Goal: Task Accomplishment & Management: Manage account settings

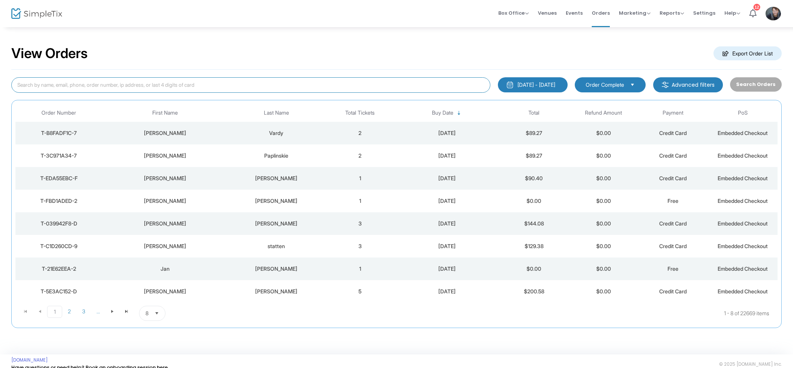
click at [227, 92] on input at bounding box center [250, 84] width 479 height 15
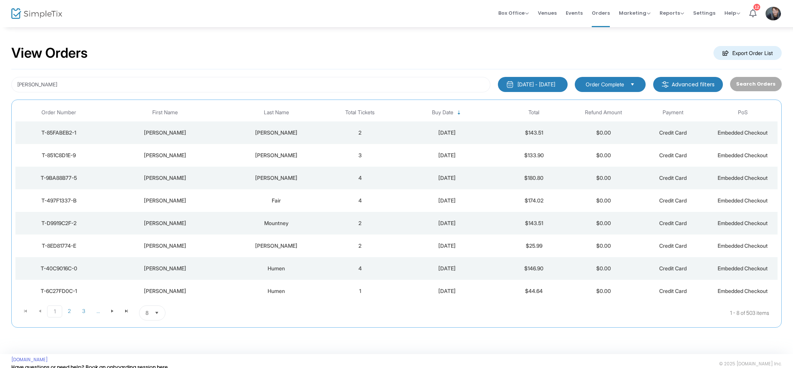
drag, startPoint x: 371, startPoint y: 273, endPoint x: 380, endPoint y: 271, distance: 10.0
click at [371, 273] on td "4" at bounding box center [360, 268] width 70 height 23
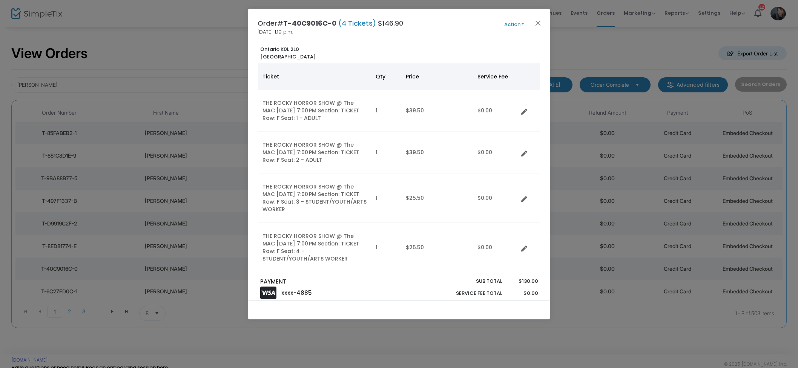
scroll to position [0, 0]
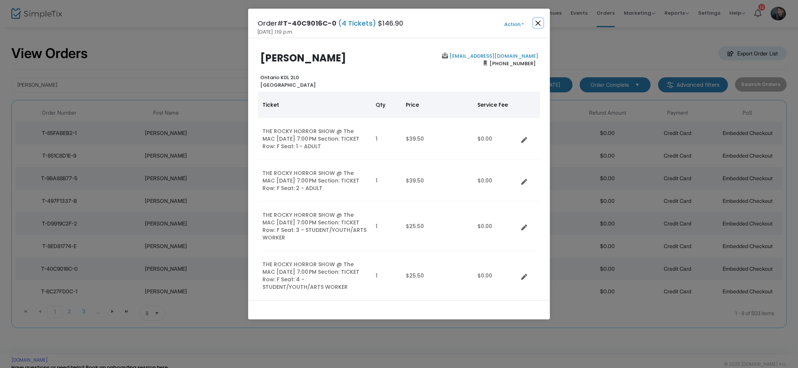
click at [536, 25] on button "Close" at bounding box center [538, 23] width 10 height 10
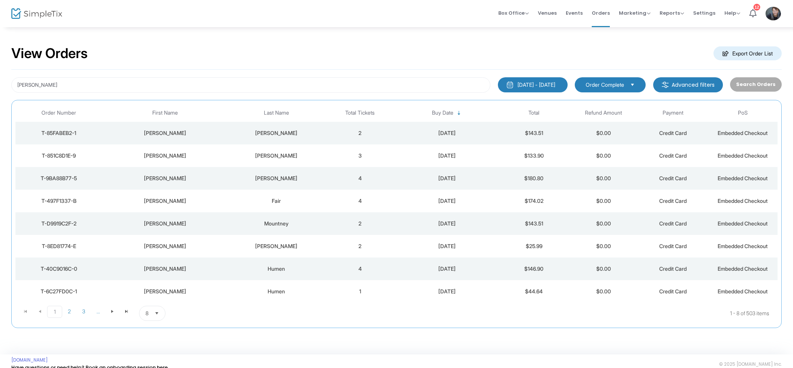
click at [52, 93] on div "Jen 2000-01-01 - 2025-09-17 Last 30 Days Today Yesterday This week This Month L…" at bounding box center [396, 199] width 771 height 258
click at [62, 85] on input "Jen" at bounding box center [250, 84] width 479 height 15
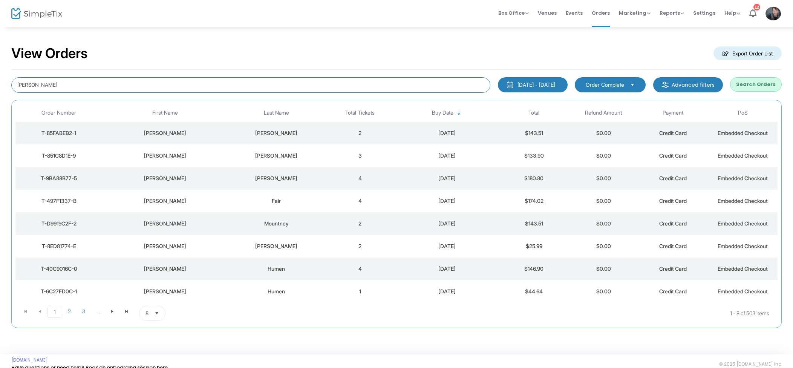
type input "Jen Humen"
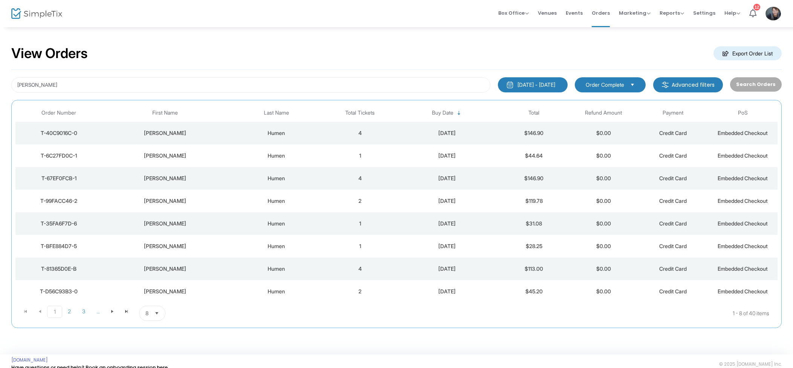
click at [367, 183] on td "4" at bounding box center [360, 178] width 70 height 23
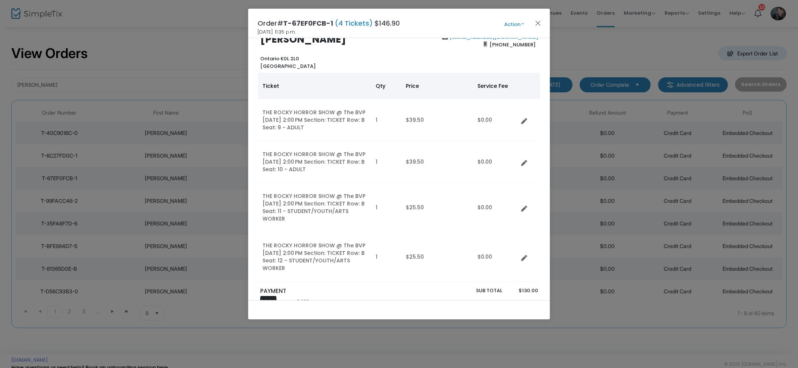
scroll to position [31, 0]
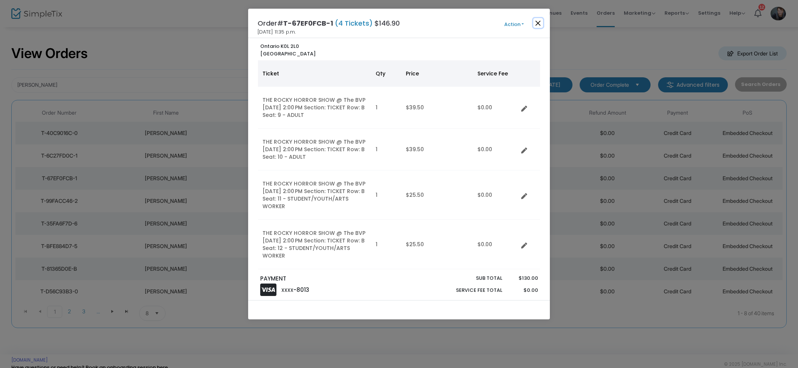
drag, startPoint x: 539, startPoint y: 20, endPoint x: 507, endPoint y: 27, distance: 32.7
click at [539, 20] on button "Close" at bounding box center [538, 23] width 10 height 10
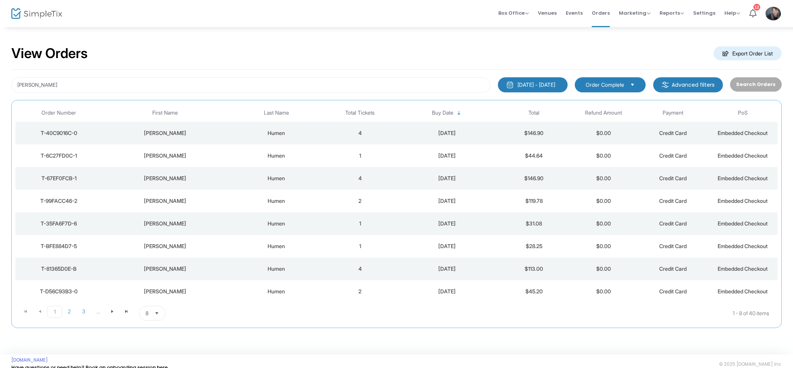
click at [364, 158] on td "1" at bounding box center [360, 155] width 70 height 23
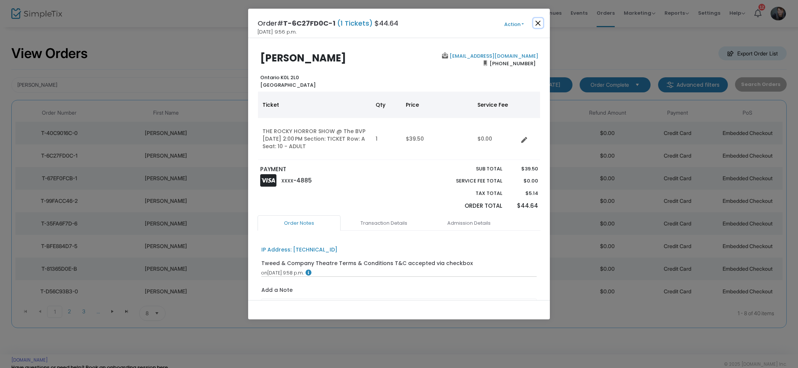
drag, startPoint x: 533, startPoint y: 26, endPoint x: 526, endPoint y: 30, distance: 8.8
click at [533, 25] on button "Close" at bounding box center [538, 23] width 10 height 10
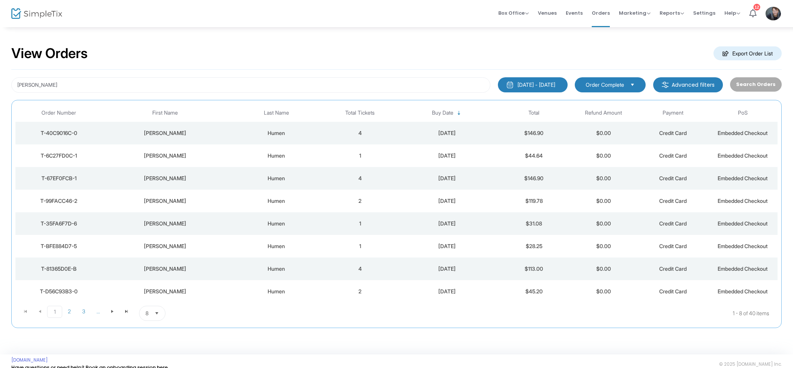
click at [339, 185] on td "4" at bounding box center [360, 178] width 70 height 23
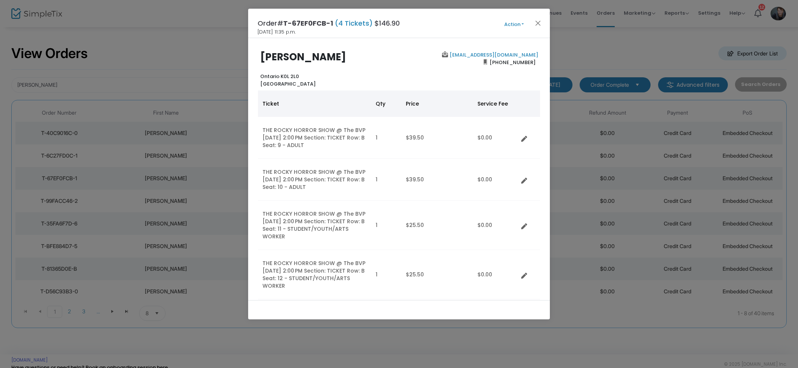
scroll to position [7, 0]
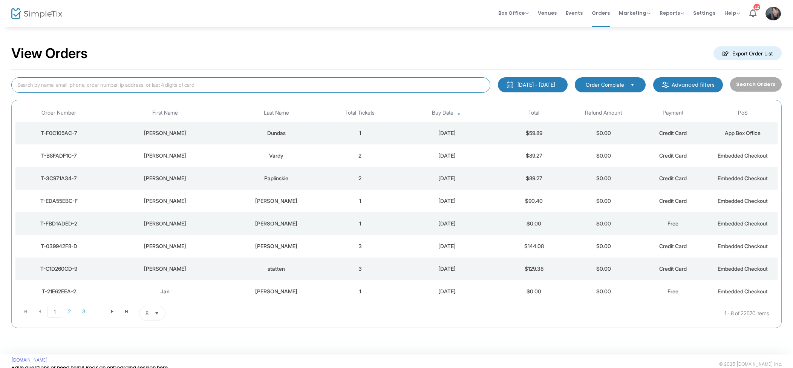
click at [99, 85] on input at bounding box center [250, 84] width 479 height 15
type input "Gayle Farley"
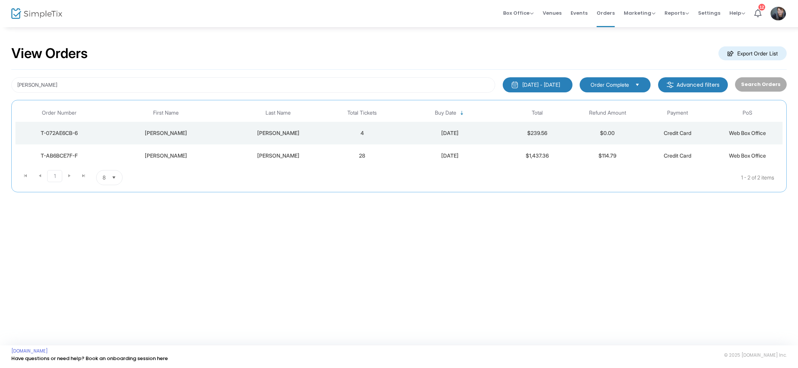
click at [382, 154] on td "28" at bounding box center [362, 155] width 70 height 23
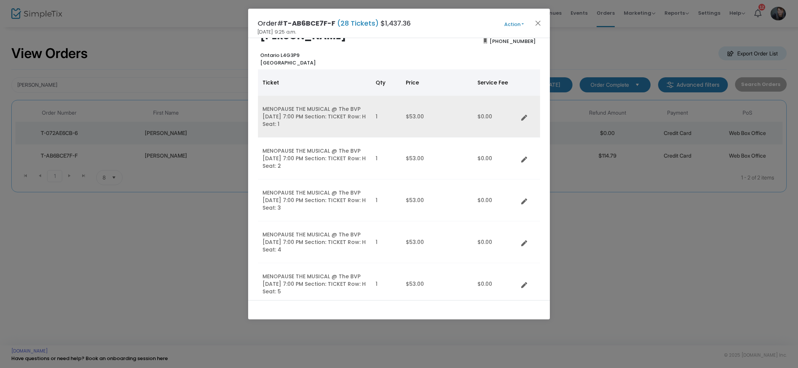
scroll to position [1, 0]
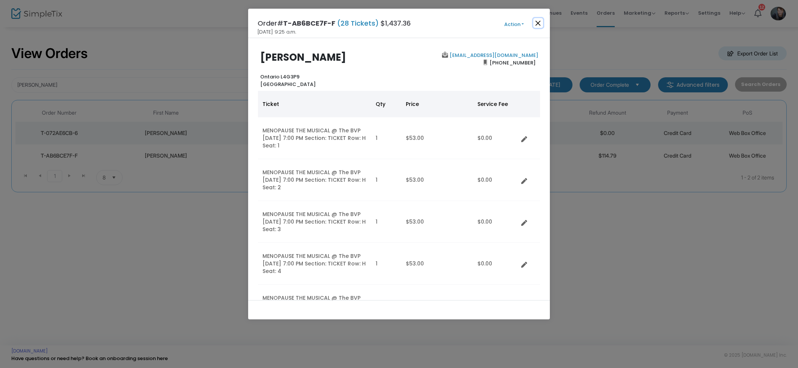
click at [541, 25] on button "Close" at bounding box center [538, 23] width 10 height 10
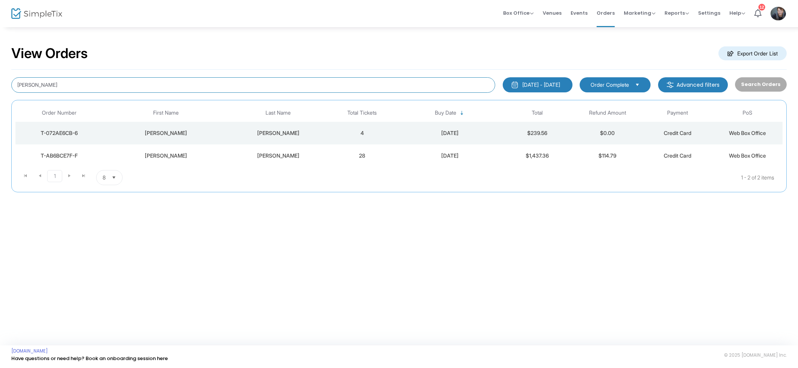
click at [129, 87] on input "Gayle Farley" at bounding box center [253, 84] width 484 height 15
click at [108, 61] on div "View Orders Export Order List" at bounding box center [398, 54] width 775 height 32
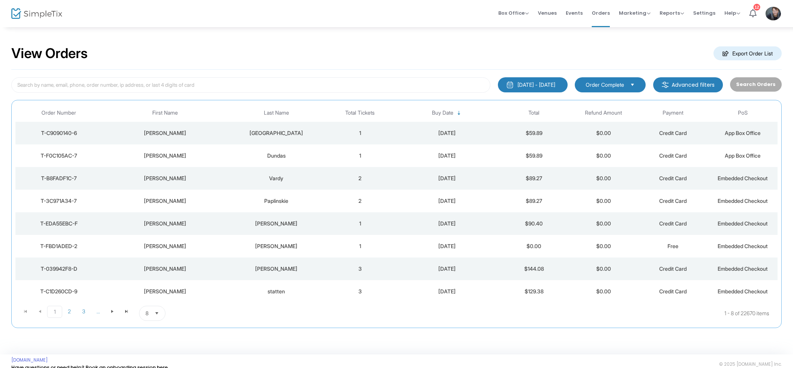
click at [347, 129] on td "1" at bounding box center [360, 133] width 70 height 23
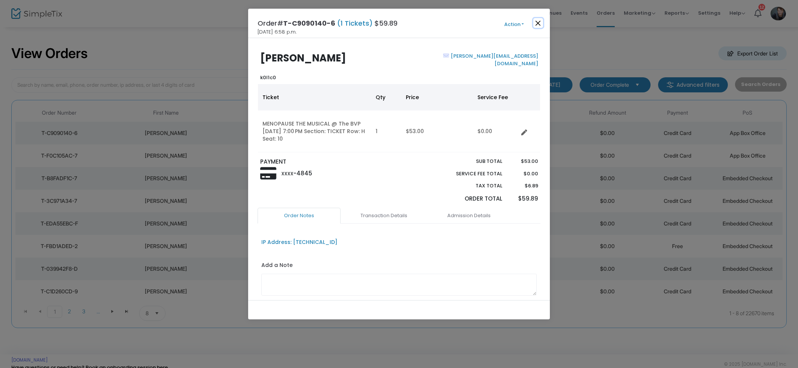
click at [534, 24] on button "Close" at bounding box center [538, 23] width 10 height 10
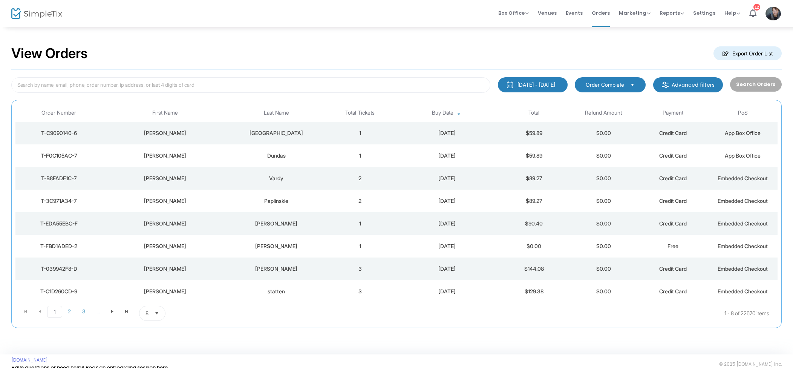
click at [389, 179] on td "2" at bounding box center [360, 178] width 70 height 23
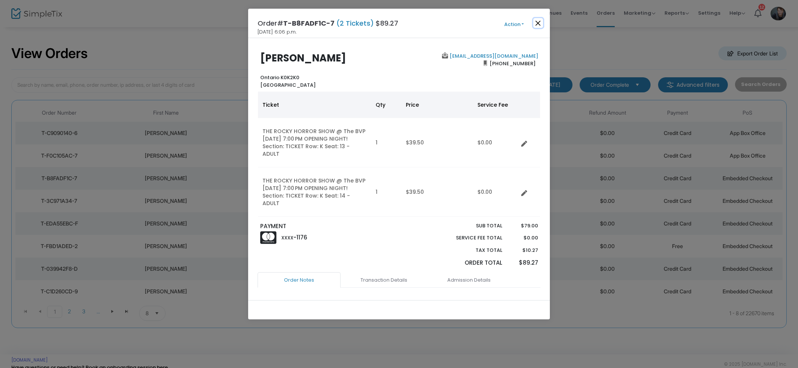
click at [537, 27] on button "Close" at bounding box center [538, 23] width 10 height 10
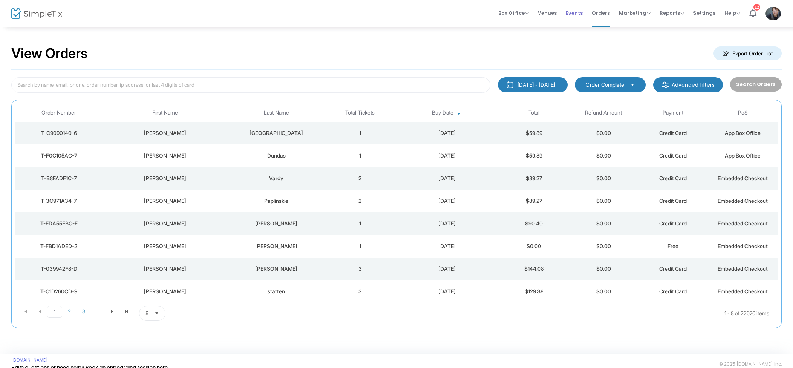
click at [579, 13] on span "Events" at bounding box center [574, 12] width 17 height 19
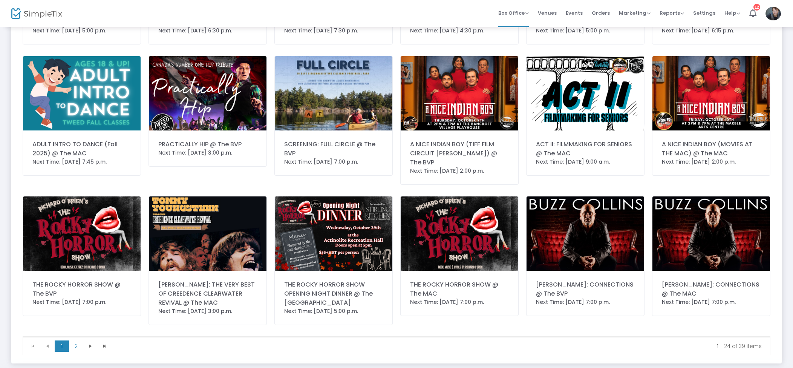
scroll to position [314, 0]
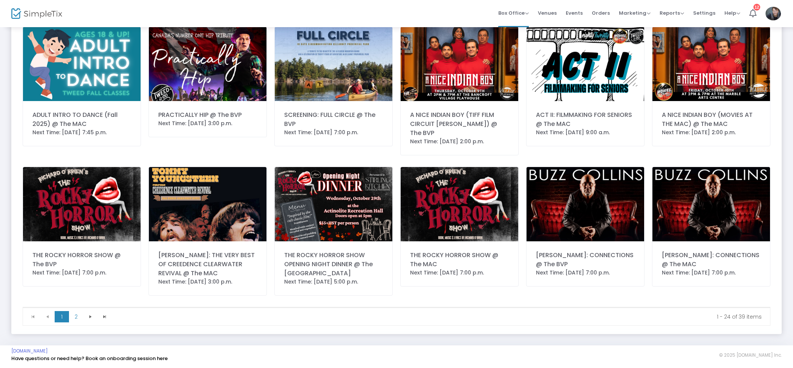
click at [112, 200] on img at bounding box center [82, 204] width 118 height 74
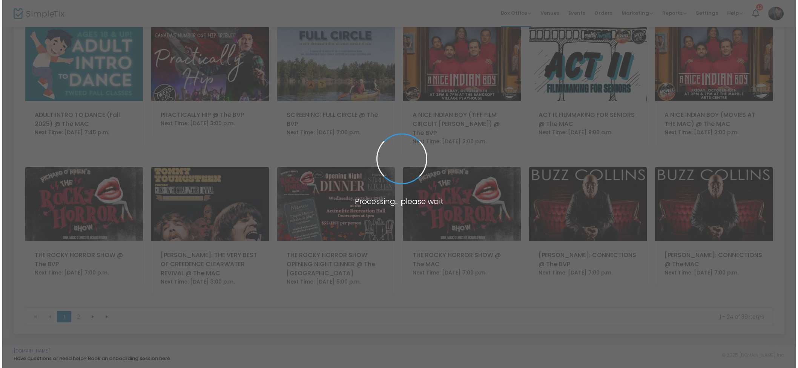
scroll to position [0, 0]
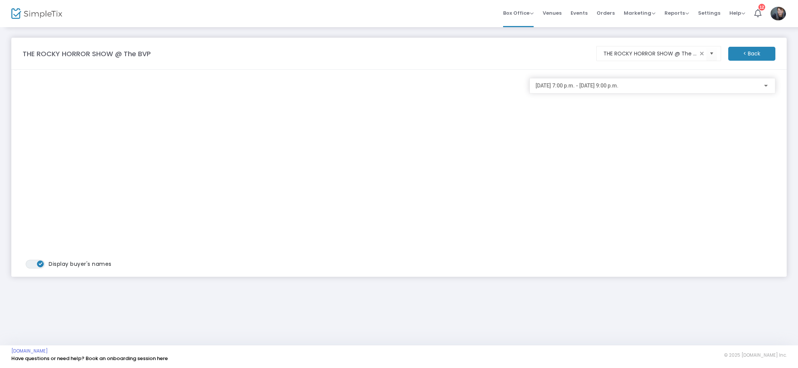
click at [618, 88] on span "[DATE] 7:00 p.m. - [DATE] 9:00 p.m." at bounding box center [576, 86] width 83 height 6
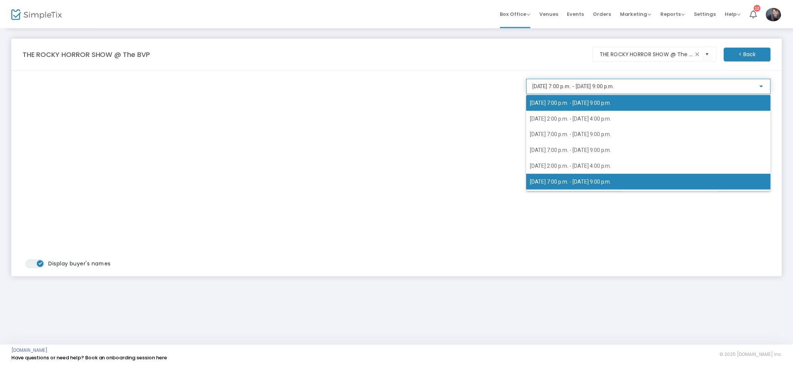
scroll to position [30, 0]
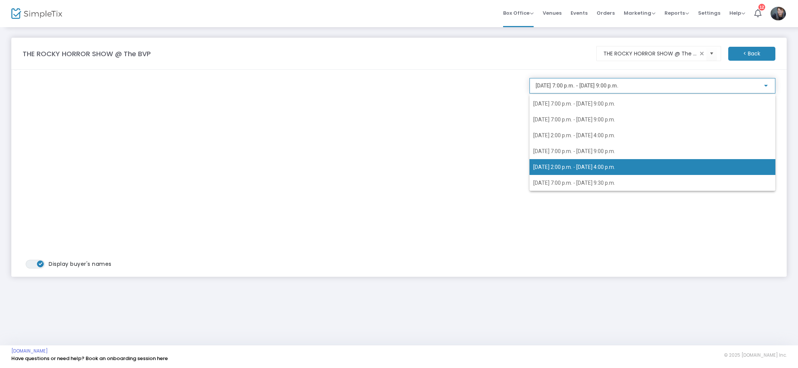
click at [602, 166] on span "[DATE] 2:00 p.m. - [DATE] 4:00 p.m." at bounding box center [574, 167] width 82 height 6
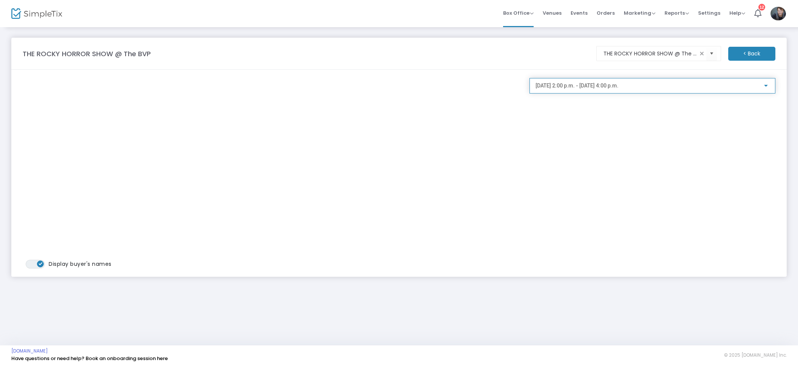
drag, startPoint x: 610, startPoint y: 12, endPoint x: 599, endPoint y: 25, distance: 16.3
click at [610, 12] on span "Orders" at bounding box center [605, 12] width 18 height 19
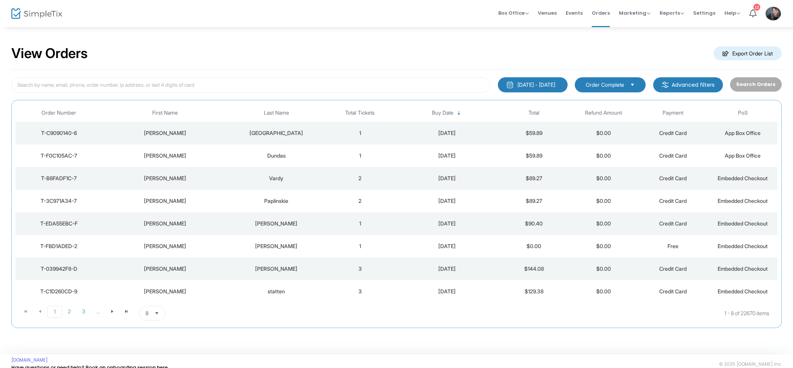
scroll to position [9, 0]
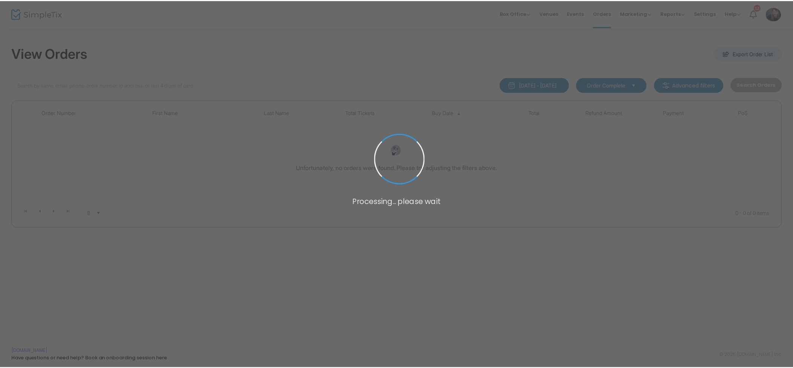
scroll to position [9, 0]
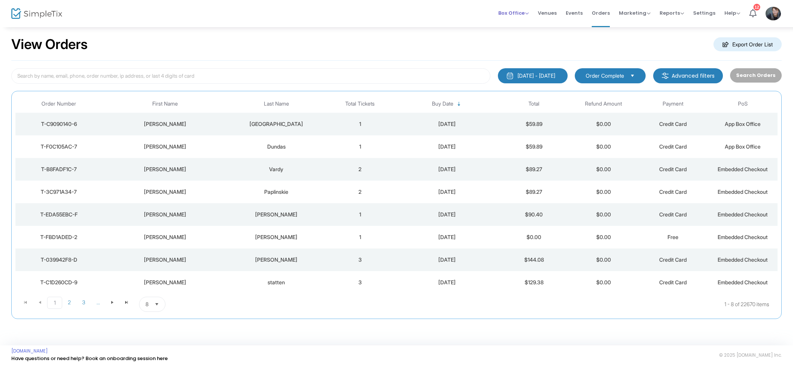
click at [523, 16] on span "Box Office" at bounding box center [513, 12] width 31 height 7
click at [521, 21] on li "Sell Tickets" at bounding box center [525, 25] width 54 height 15
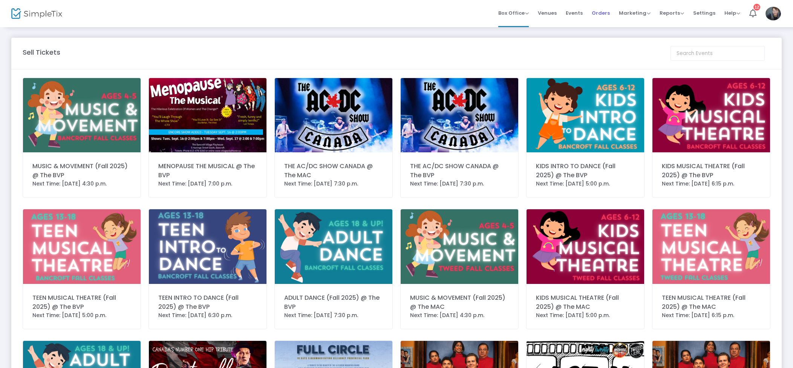
click at [606, 15] on span "Orders" at bounding box center [601, 12] width 18 height 19
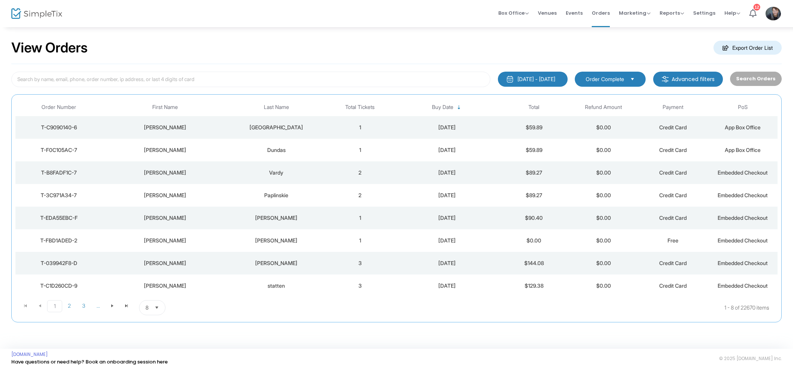
scroll to position [5, 0]
click at [228, 70] on div "2000-01-01 - 2025-09-17 Last 30 Days Today Yesterday This week This Month Last …" at bounding box center [396, 194] width 771 height 258
click at [205, 81] on input at bounding box center [250, 79] width 479 height 15
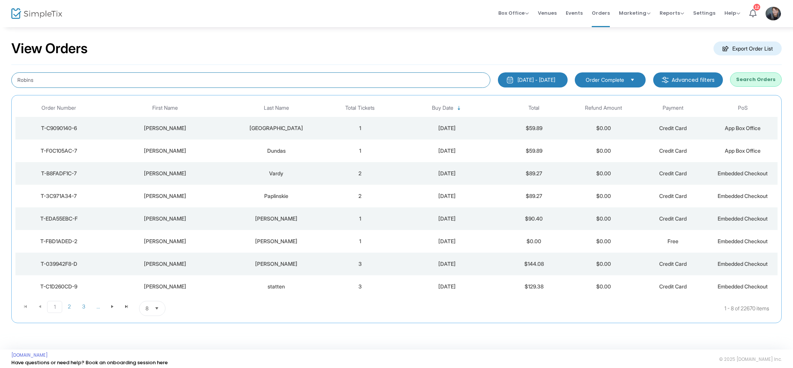
type input "Robins"
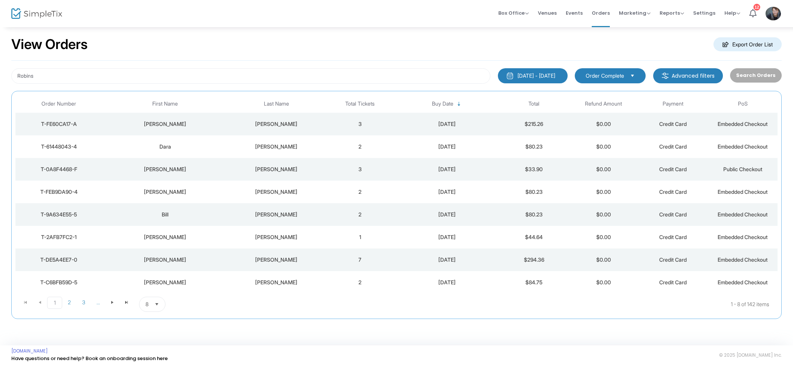
click at [536, 78] on div "[DATE] - [DATE]" at bounding box center [537, 76] width 38 height 8
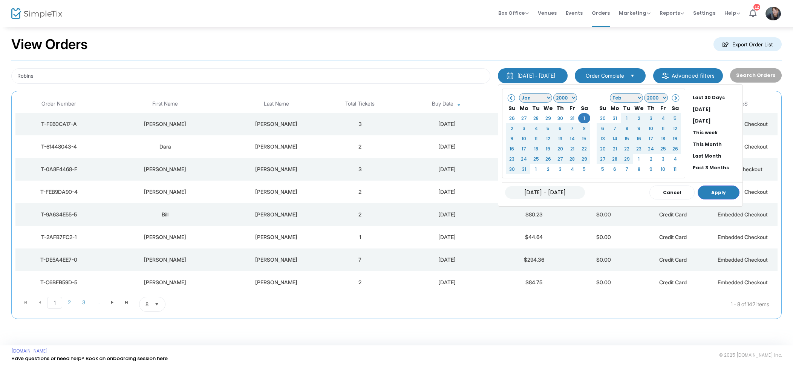
click at [372, 58] on div "View Orders Export Order List" at bounding box center [396, 45] width 771 height 32
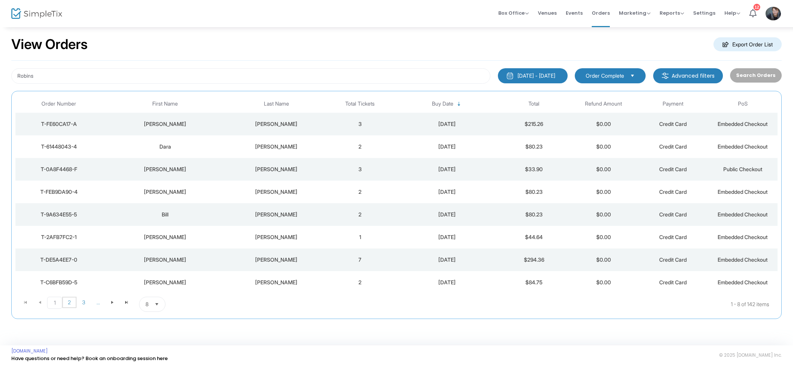
click at [67, 307] on span "2" at bounding box center [69, 302] width 14 height 11
click at [284, 144] on div "Robin ns" at bounding box center [277, 147] width 94 height 8
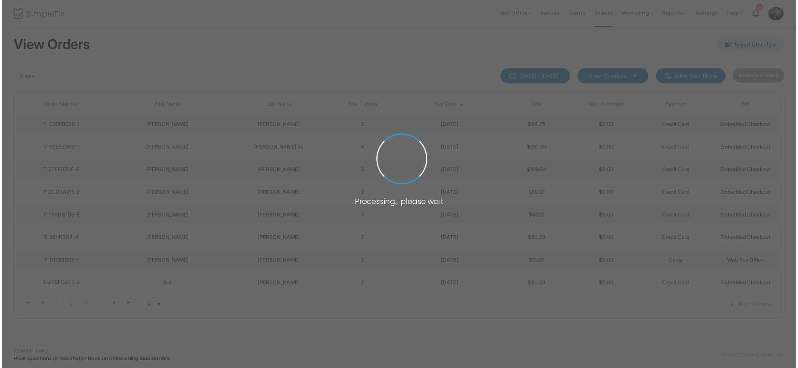
scroll to position [0, 0]
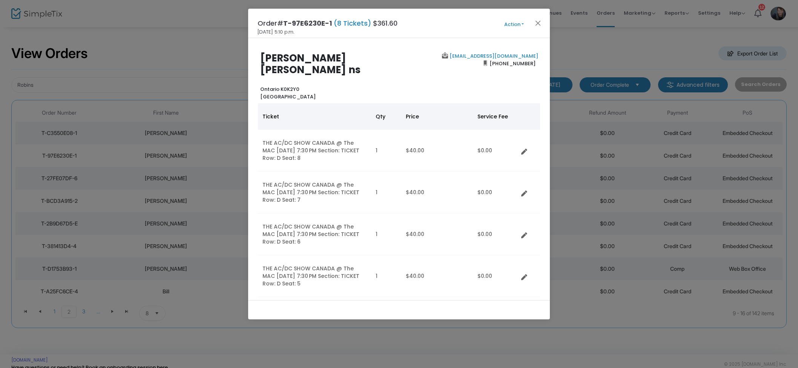
drag, startPoint x: 514, startPoint y: 17, endPoint x: 515, endPoint y: 23, distance: 6.1
click at [514, 17] on div "Order# T-97E6230E-1 (8 Tickets) $361.60 2025-08-09 5:10 p.m. Action Mark Admitt…" at bounding box center [399, 23] width 302 height 29
click at [515, 24] on button "Action" at bounding box center [513, 24] width 45 height 8
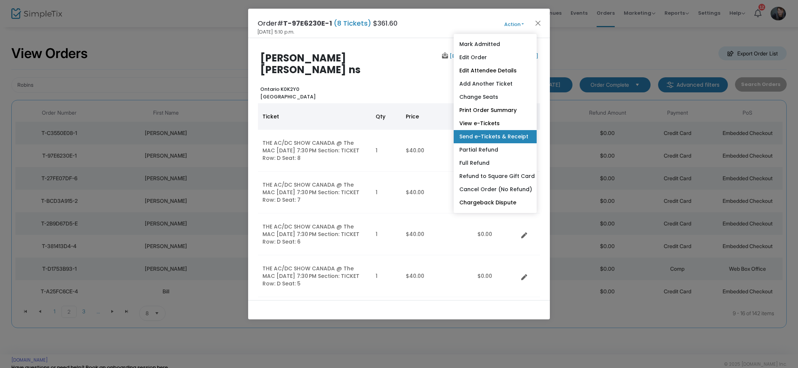
click at [503, 133] on link "Send e-Tickets & Receipt" at bounding box center [495, 136] width 83 height 13
type input "jnjrobins@outlook.com"
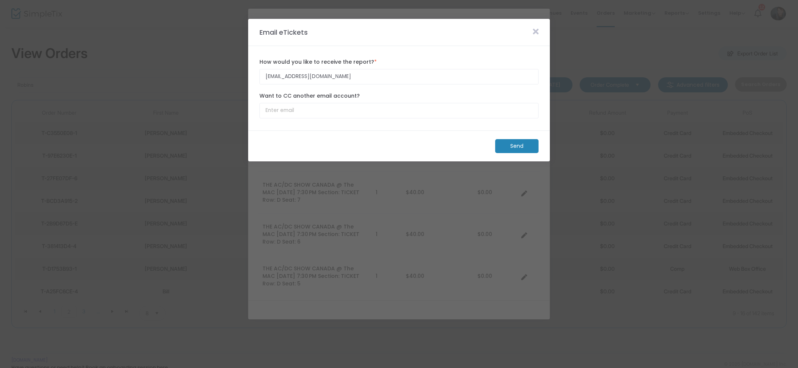
drag, startPoint x: 516, startPoint y: 144, endPoint x: 553, endPoint y: 138, distance: 37.8
click at [516, 144] on m-button "Send" at bounding box center [516, 146] width 43 height 14
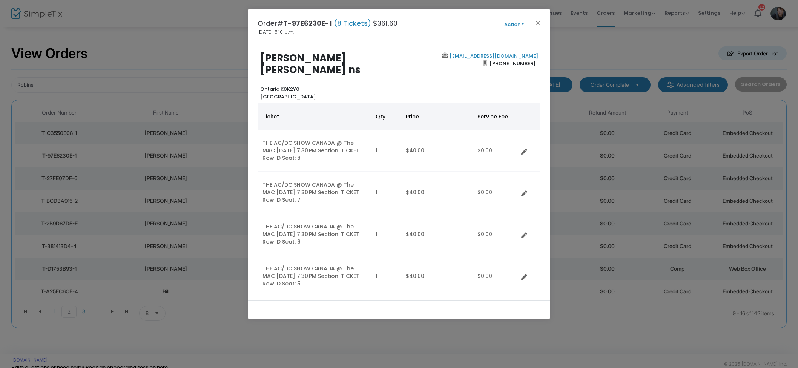
click at [437, 88] on div "jnjrobins@outlook.com (403) 994-0820" at bounding box center [470, 76] width 143 height 48
click at [519, 26] on button "Action" at bounding box center [513, 24] width 45 height 8
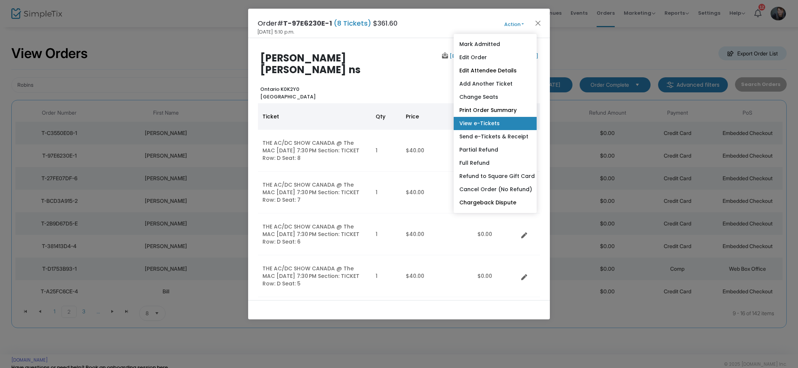
click at [484, 121] on link "View e-Tickets" at bounding box center [495, 123] width 83 height 13
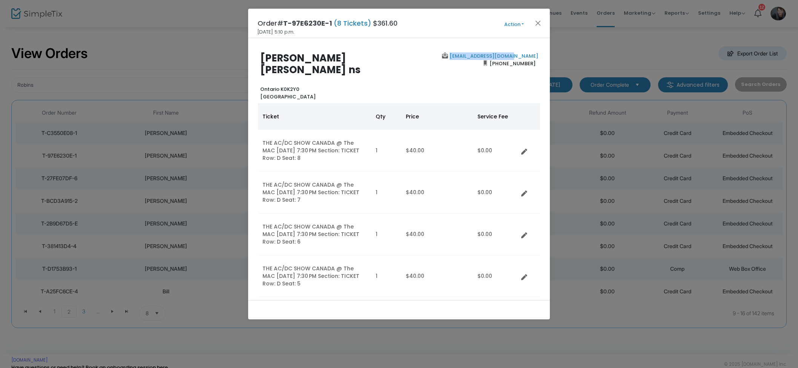
drag, startPoint x: 530, startPoint y: 53, endPoint x: 492, endPoint y: 47, distance: 38.6
click at [481, 51] on div "Jamie Robin ns Ontario K0K2Y0 Canada jnjrobins@outlook.com (403) 994-0820 Ticke…" at bounding box center [399, 169] width 302 height 262
copy b "jnjrobins@outlook.com"
drag, startPoint x: 539, startPoint y: 24, endPoint x: 520, endPoint y: 28, distance: 19.2
click at [539, 24] on button "Close" at bounding box center [538, 23] width 10 height 10
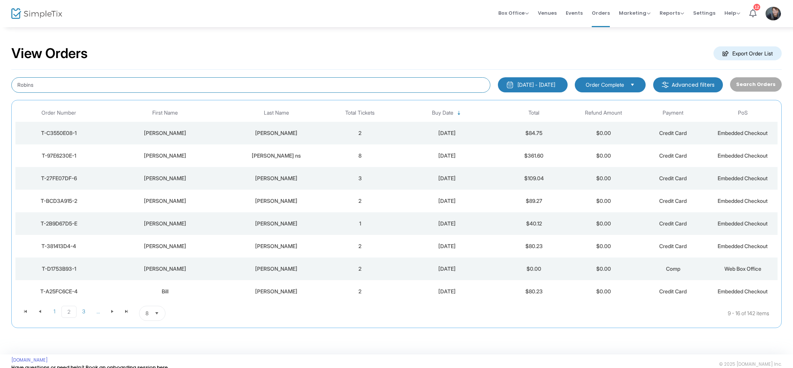
click at [111, 86] on input "Robins" at bounding box center [250, 84] width 479 height 15
